Goal: Obtain resource: Obtain resource

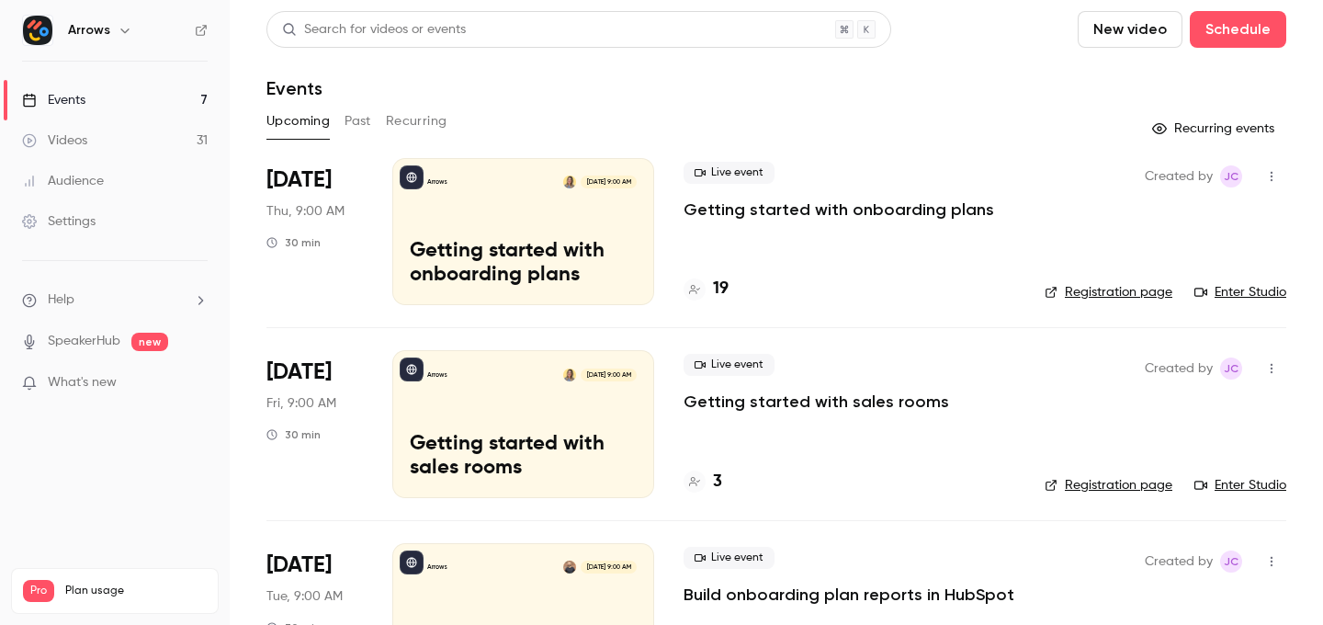
click at [360, 118] on button "Past" at bounding box center [357, 121] width 27 height 29
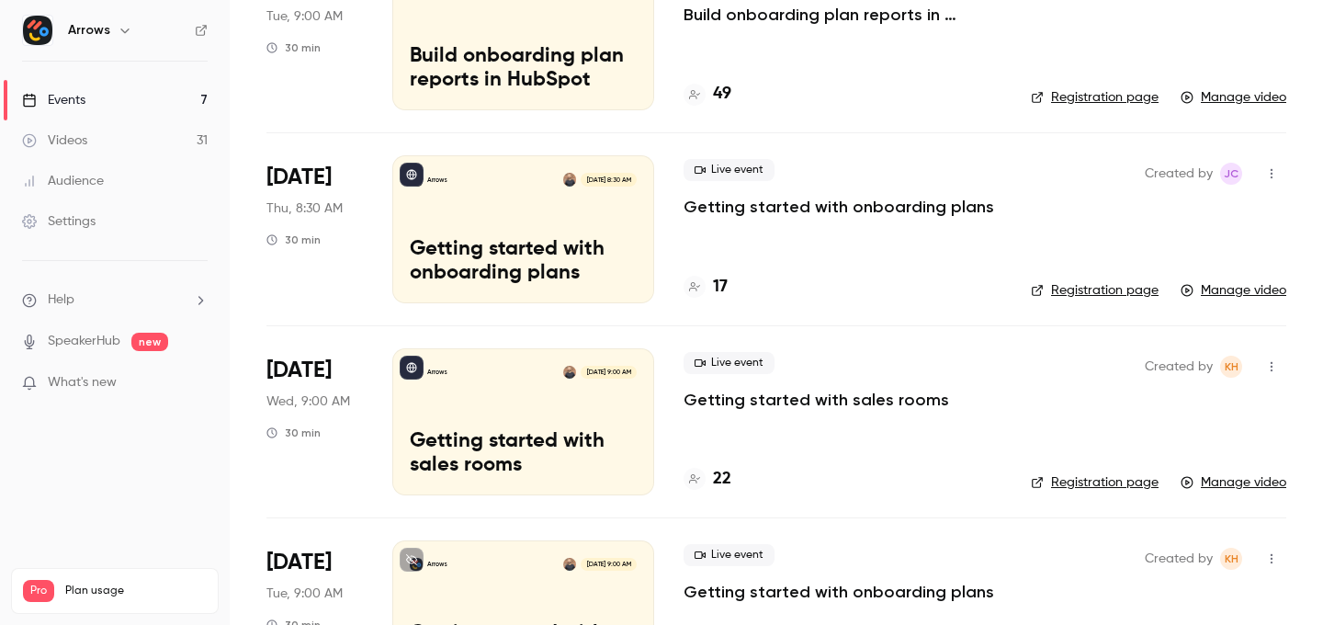
scroll to position [773, 0]
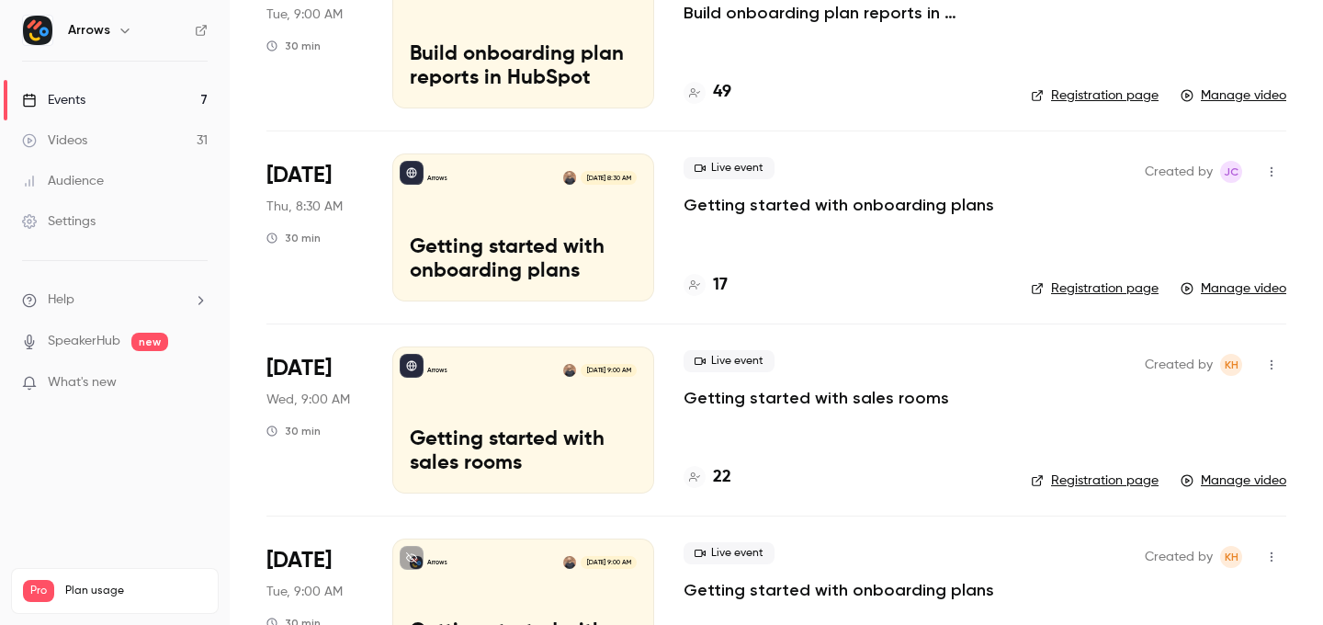
click at [524, 401] on div "Arrows [DATE] 9:00 AM Getting started with sales rooms" at bounding box center [523, 419] width 262 height 147
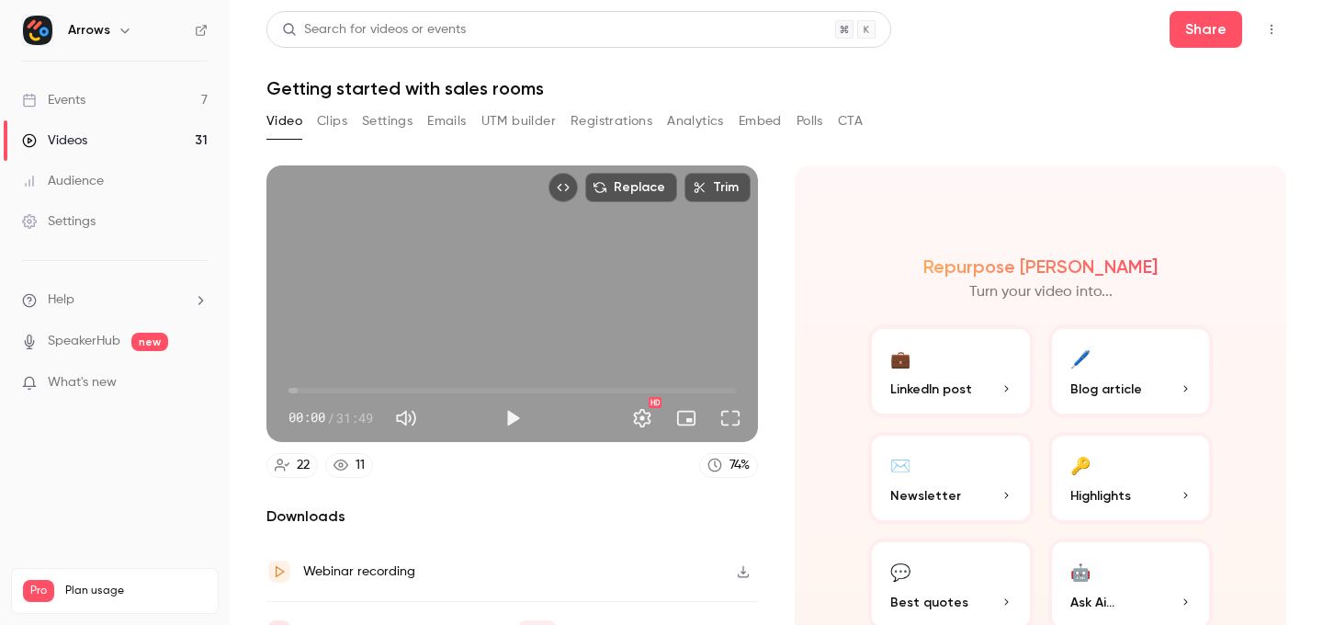
click at [340, 118] on button "Clips" at bounding box center [332, 121] width 30 height 29
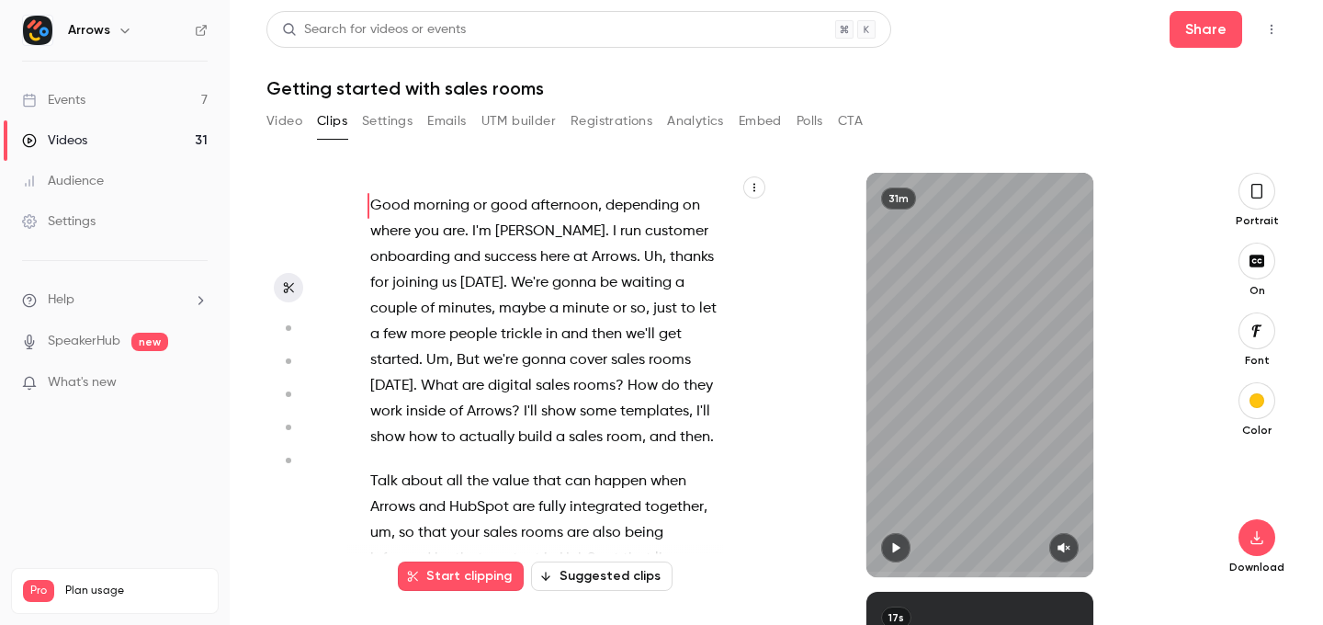
click at [754, 190] on icon "button" at bounding box center [754, 188] width 2 height 8
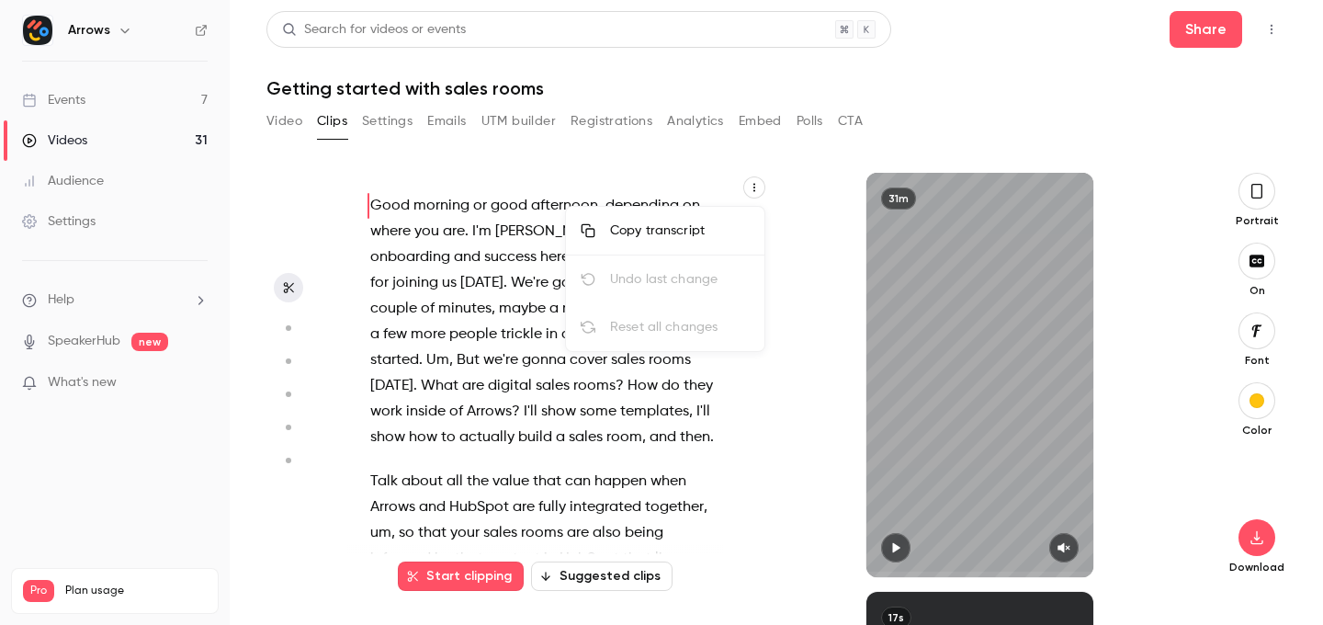
click at [702, 224] on div "Copy transcript" at bounding box center [680, 230] width 140 height 18
